Goal: Check status: Check status

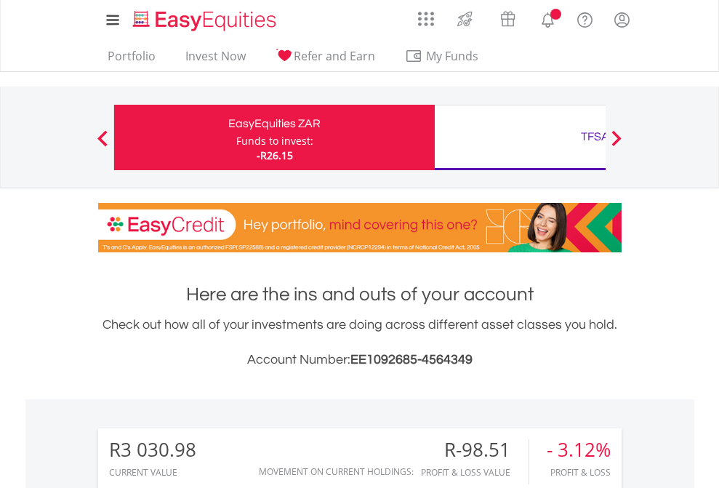
scroll to position [140, 228]
click at [236, 137] on div "Funds to invest:" at bounding box center [274, 141] width 77 height 15
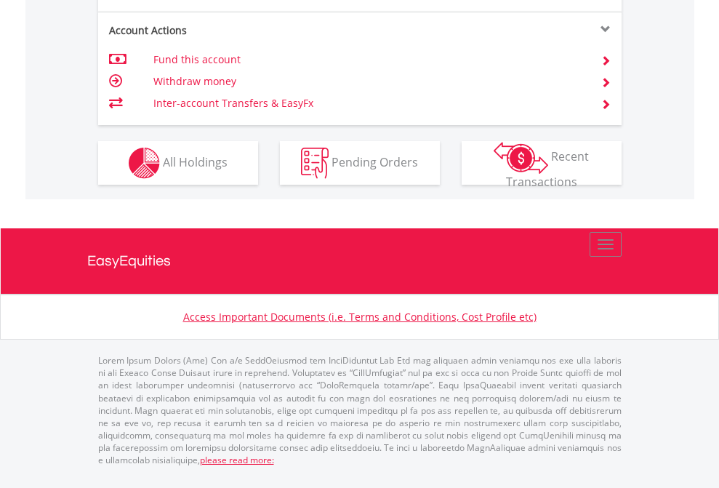
scroll to position [1394, 0]
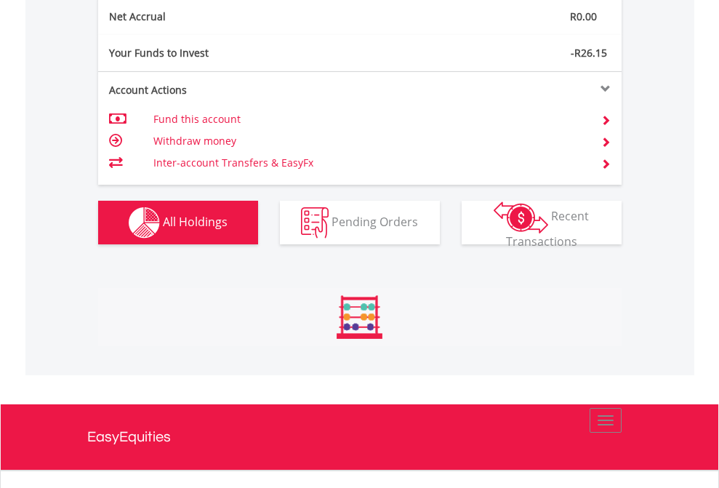
scroll to position [140, 228]
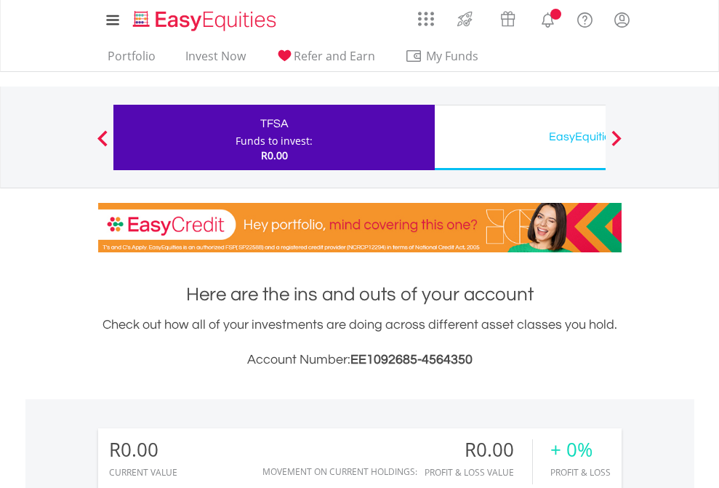
scroll to position [140, 228]
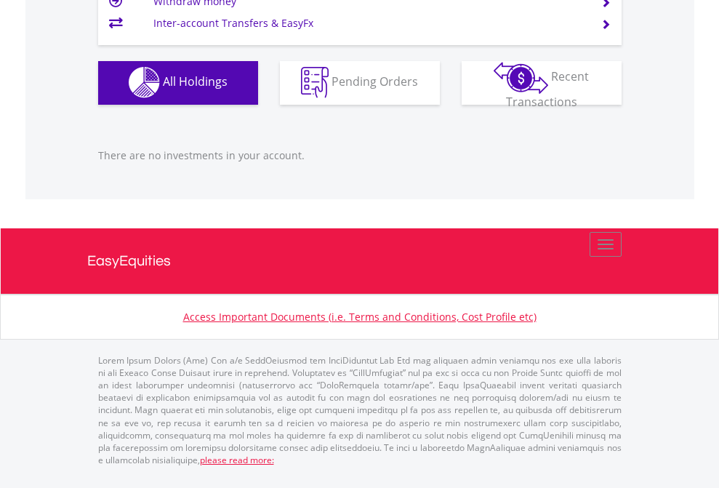
scroll to position [1440, 0]
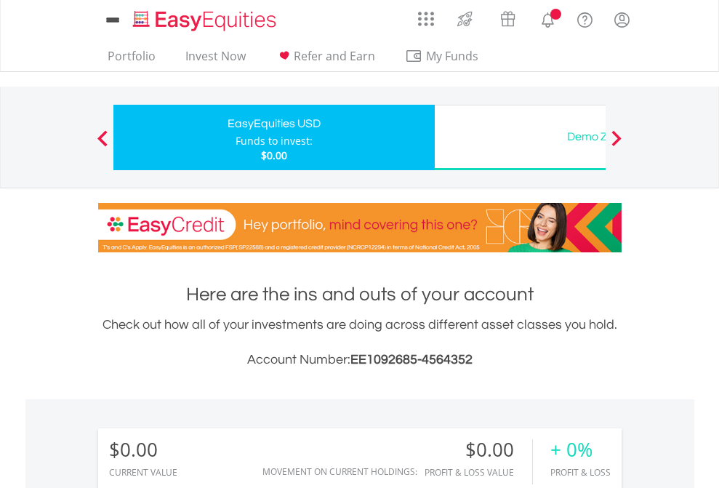
scroll to position [140, 228]
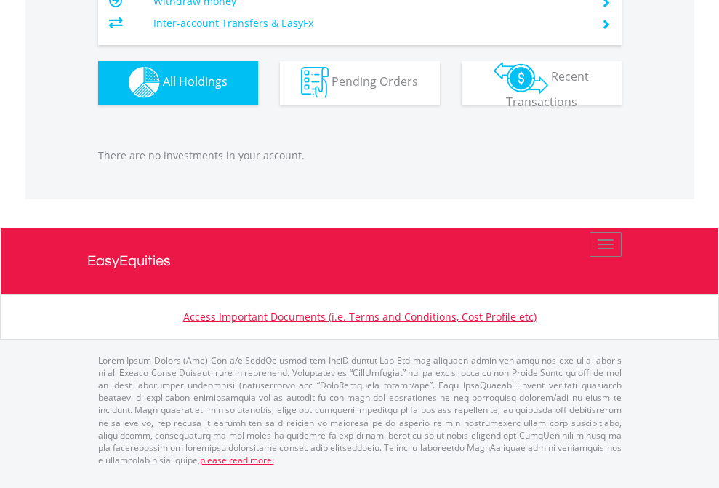
scroll to position [1440, 0]
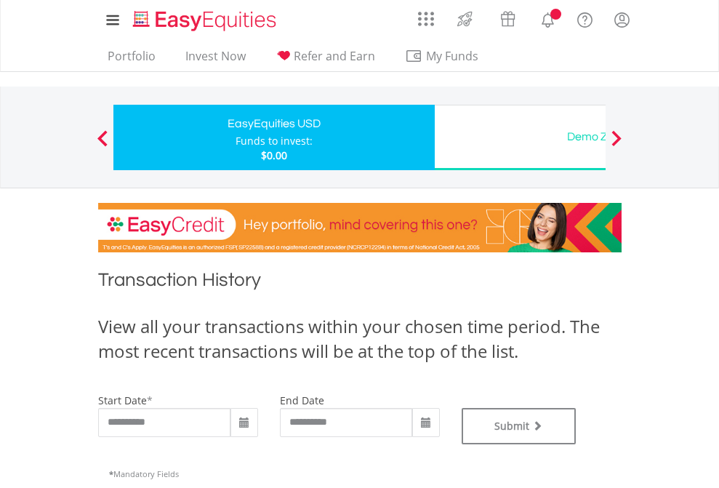
type input "**********"
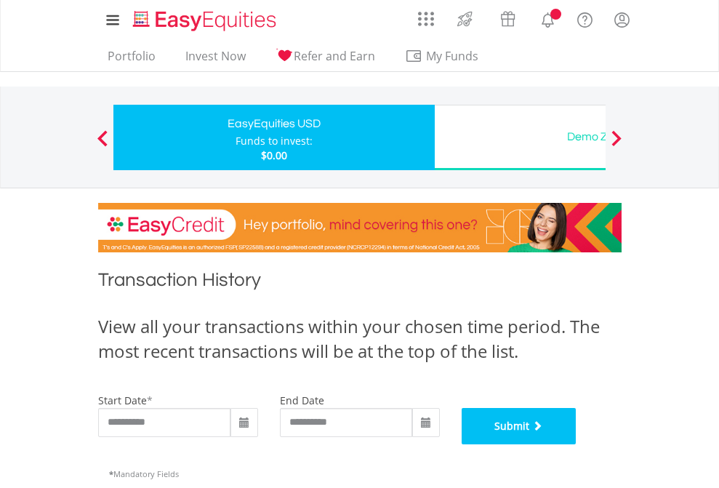
click at [577, 444] on button "Submit" at bounding box center [519, 426] width 115 height 36
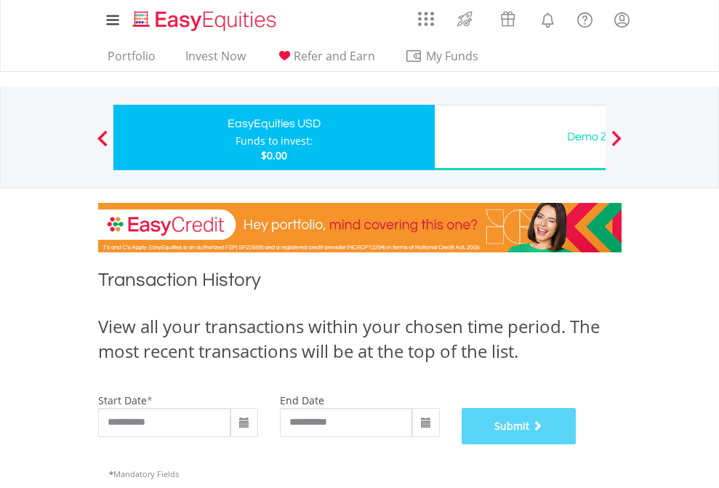
scroll to position [590, 0]
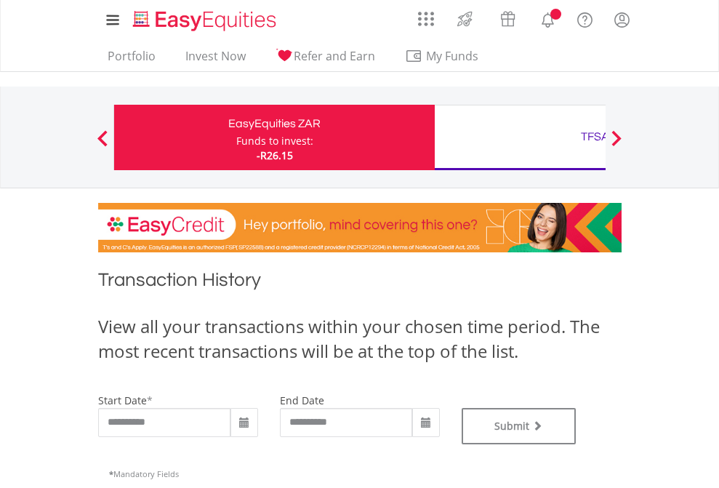
click at [520, 137] on div "TFSA" at bounding box center [595, 137] width 303 height 20
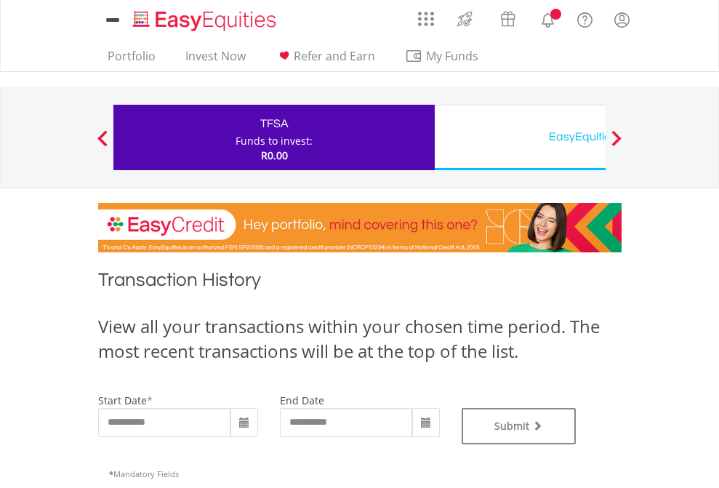
type input "**********"
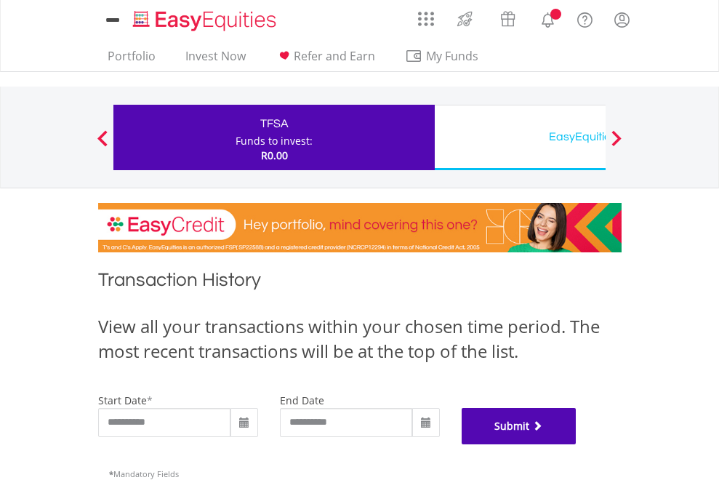
click at [577, 444] on button "Submit" at bounding box center [519, 426] width 115 height 36
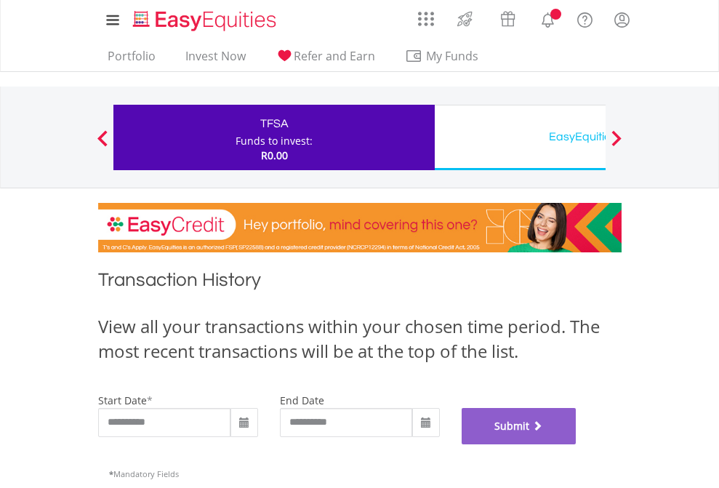
scroll to position [590, 0]
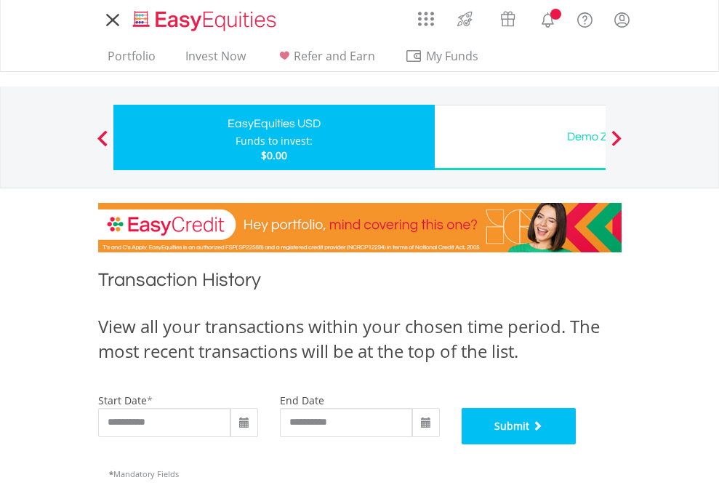
click at [577, 444] on button "Submit" at bounding box center [519, 426] width 115 height 36
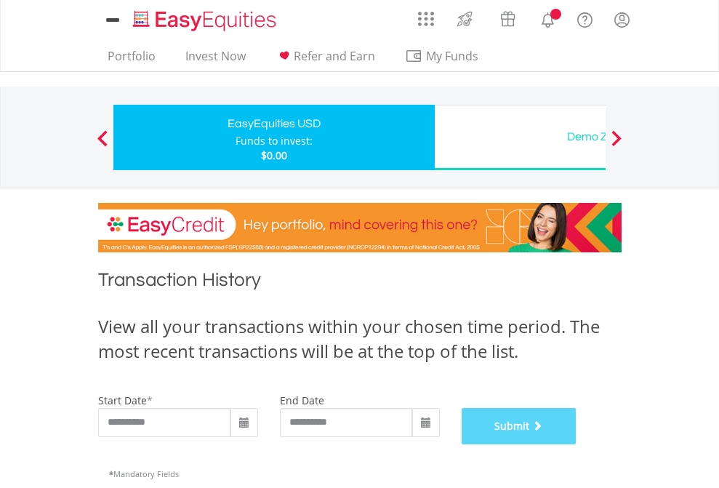
scroll to position [590, 0]
